Goal: Information Seeking & Learning: Learn about a topic

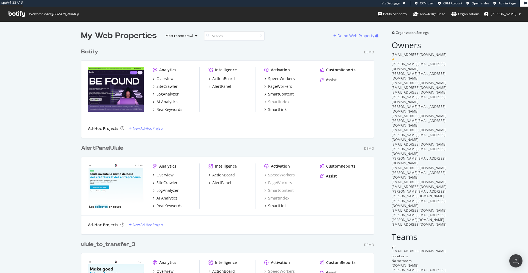
scroll to position [573, 293]
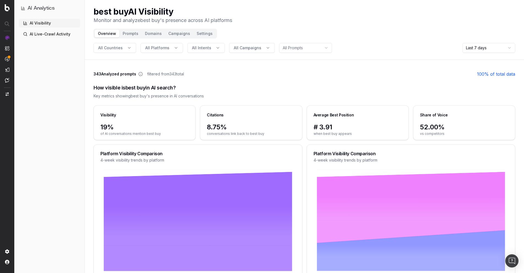
click at [130, 33] on button "Prompts" at bounding box center [130, 34] width 22 height 8
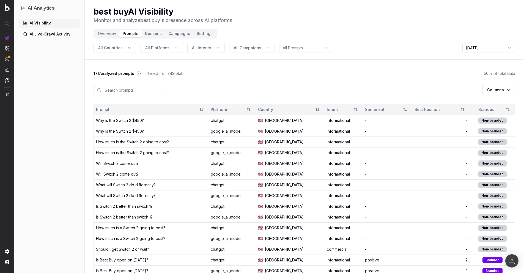
click at [152, 36] on button "Domains" at bounding box center [153, 34] width 23 height 8
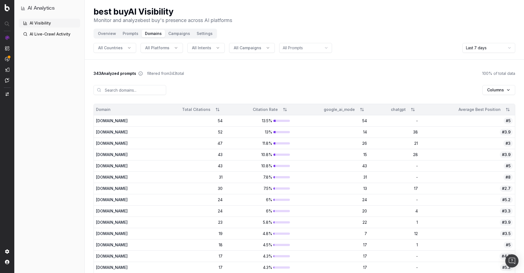
click at [199, 93] on div "Columns" at bounding box center [304, 89] width 422 height 27
